Goal: Information Seeking & Learning: Learn about a topic

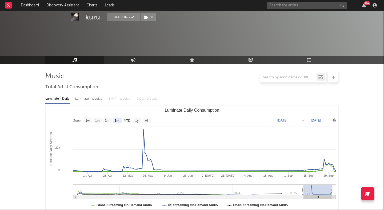
select select "6m"
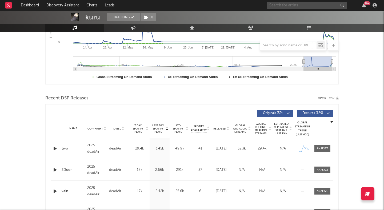
click at [297, 3] on input "text" at bounding box center [307, 5] width 80 height 7
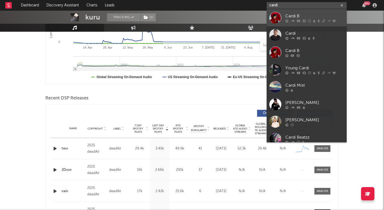
type input "cardi"
click at [305, 13] on div "Cardi B" at bounding box center [314, 16] width 59 height 6
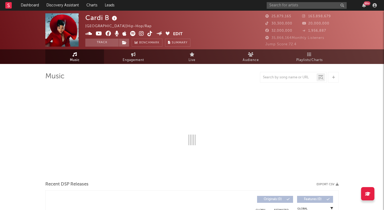
select select "6m"
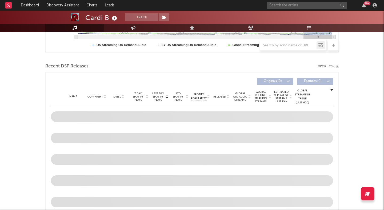
scroll to position [182, 0]
